Goal: Browse casually

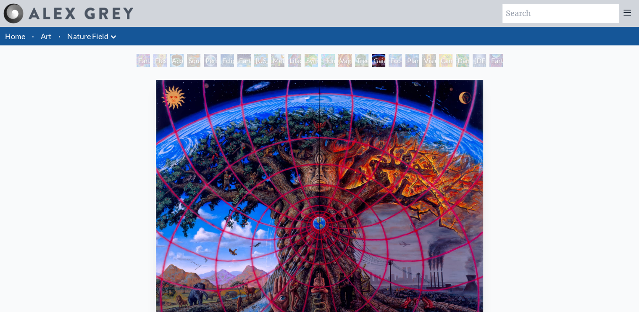
click at [338, 220] on img "15 / 22" at bounding box center [319, 204] width 327 height 249
